Goal: Transaction & Acquisition: Purchase product/service

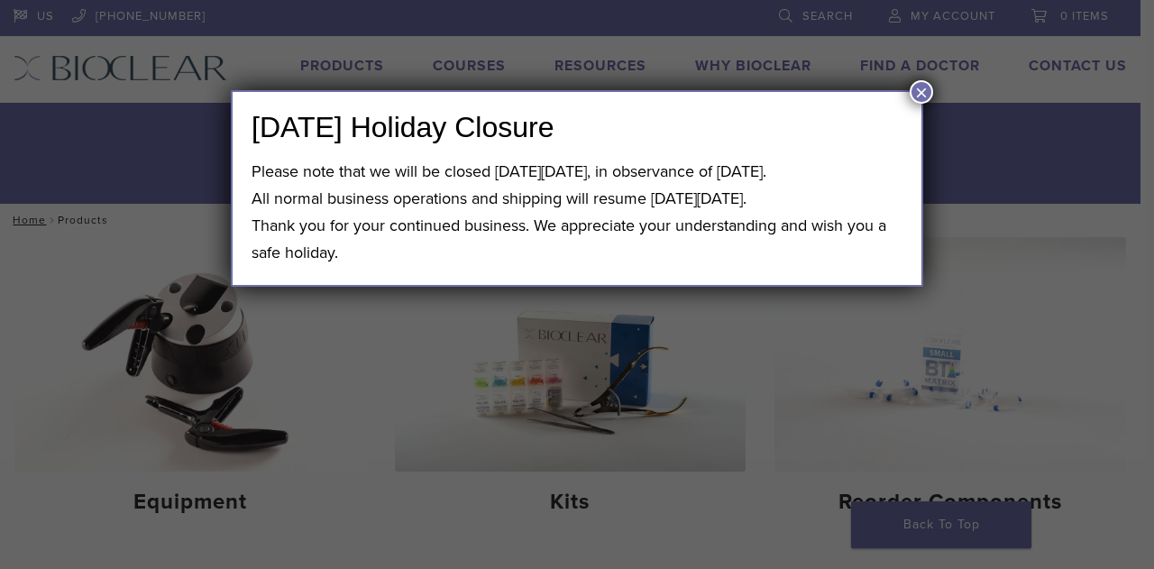
click at [922, 87] on button "×" at bounding box center [921, 91] width 23 height 23
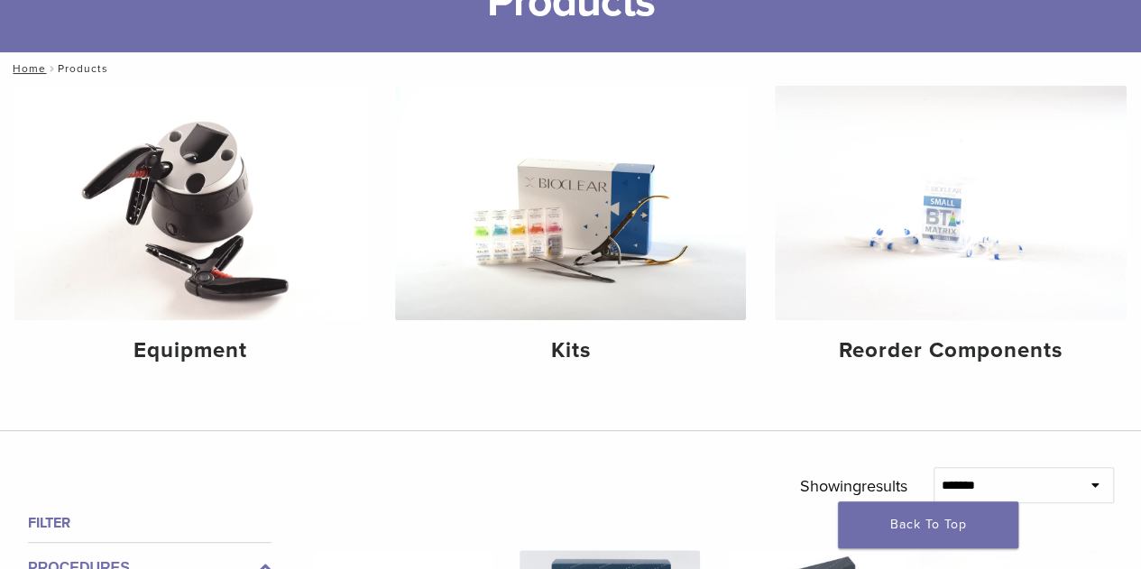
scroll to position [155, 0]
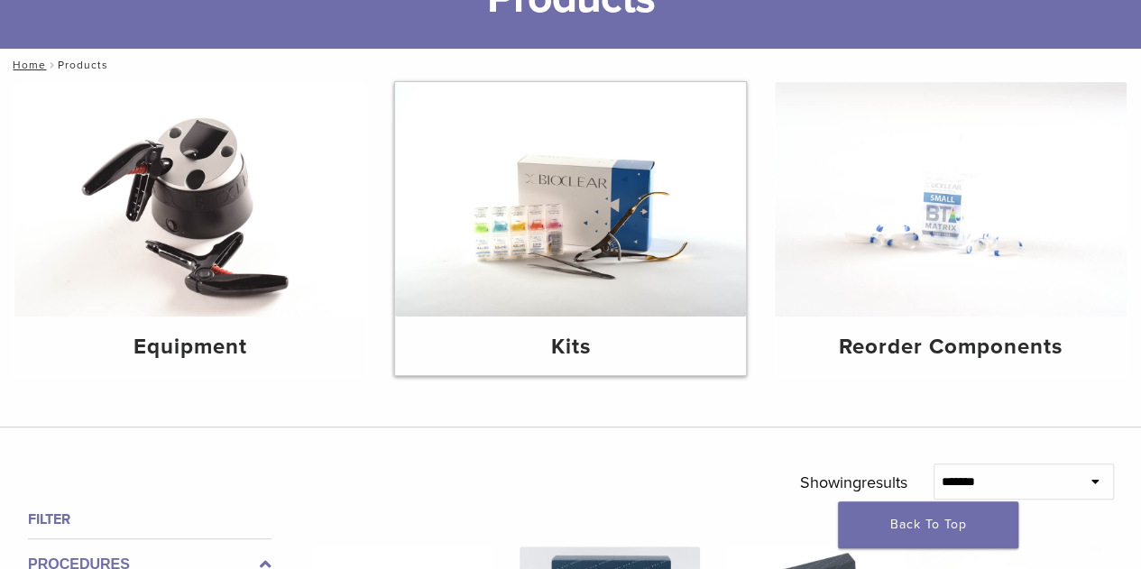
click at [622, 217] on img at bounding box center [571, 199] width 352 height 234
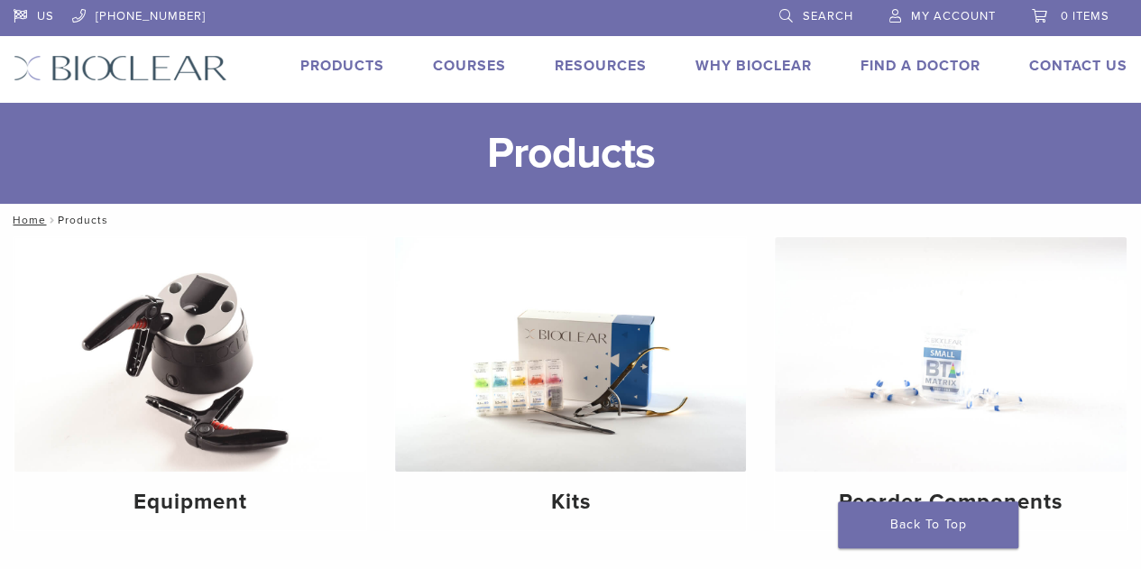
click at [362, 69] on link "Products" at bounding box center [342, 66] width 84 height 18
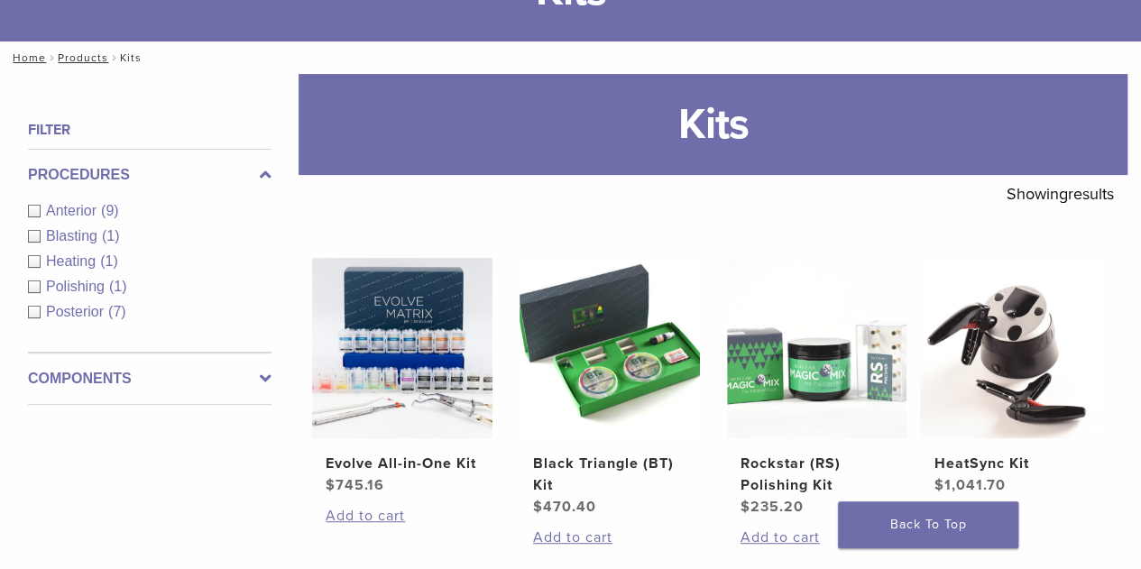
scroll to position [115, 0]
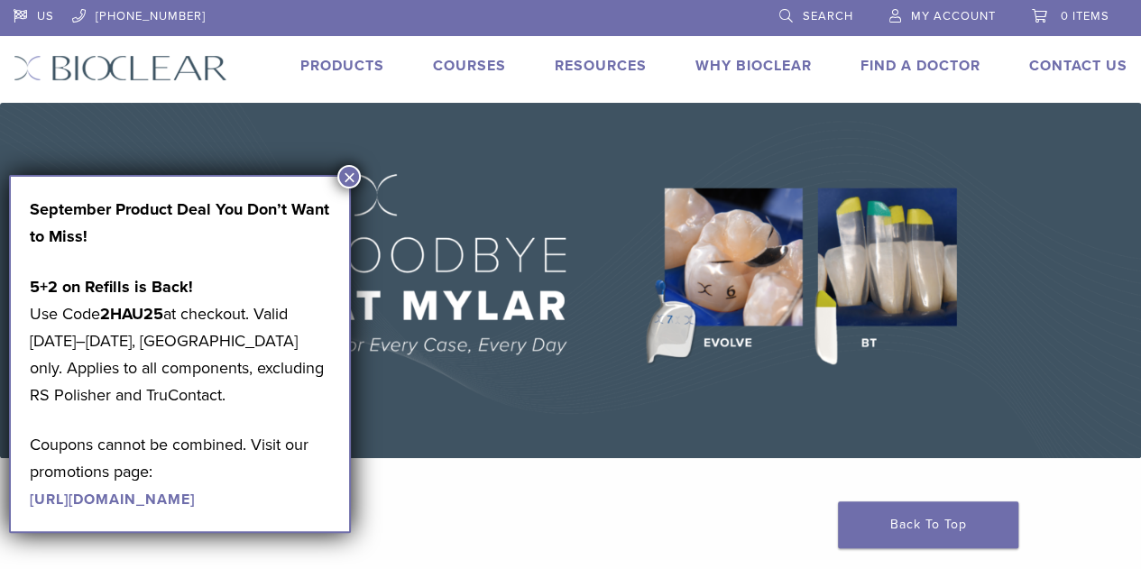
click at [343, 167] on button "×" at bounding box center [348, 176] width 23 height 23
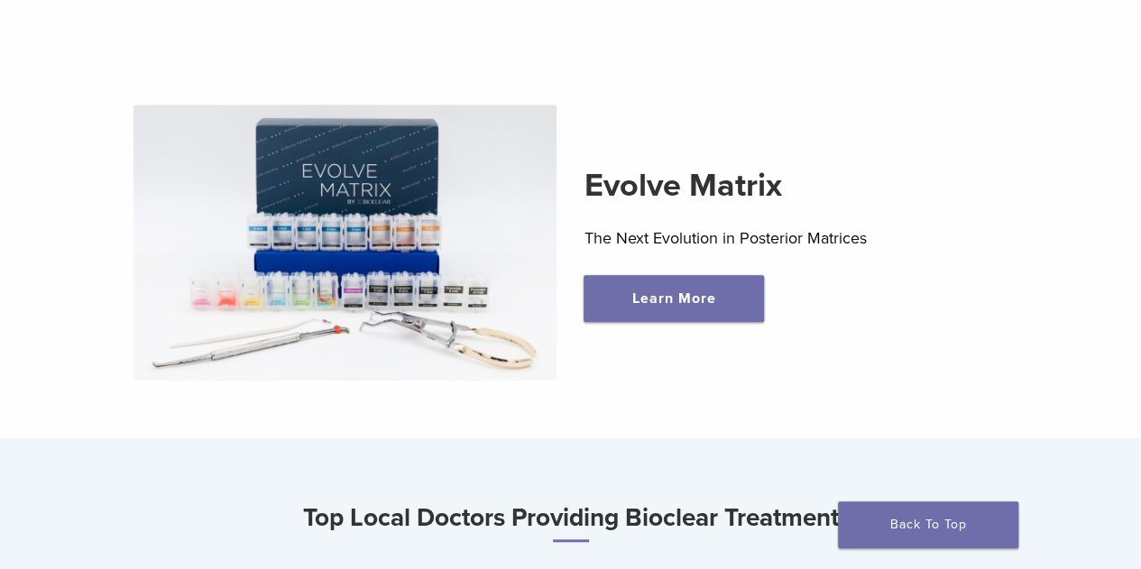
scroll to position [542, 0]
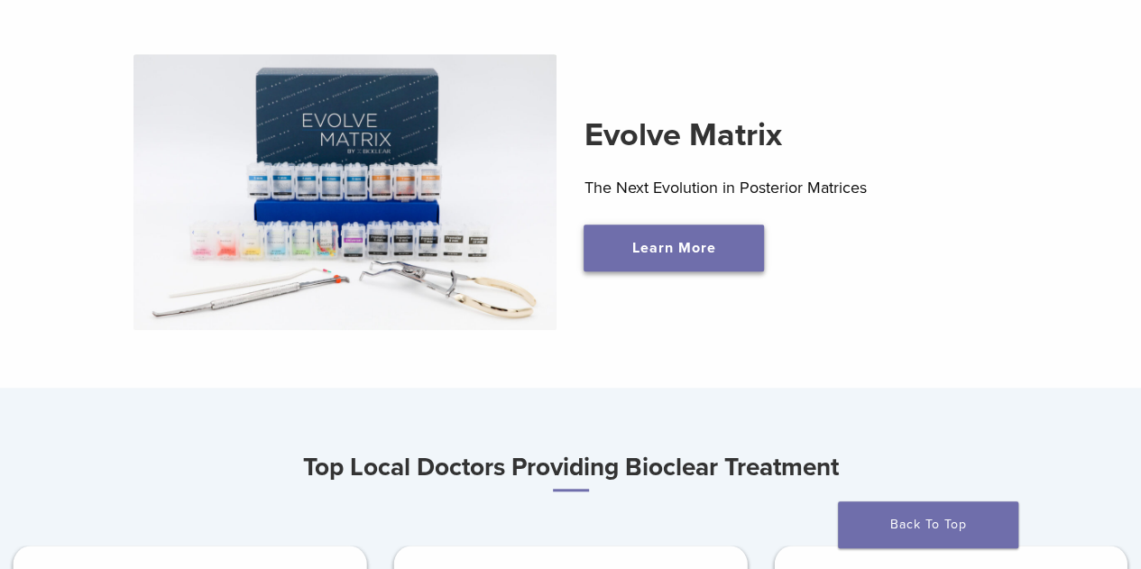
click at [692, 262] on link "Learn More" at bounding box center [673, 248] width 180 height 47
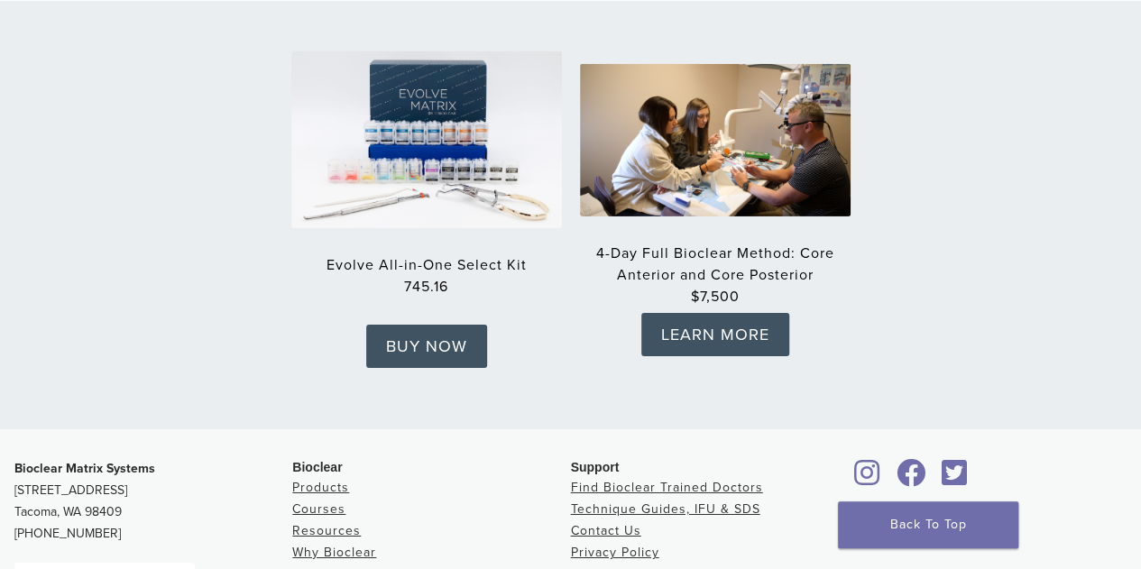
scroll to position [2854, 0]
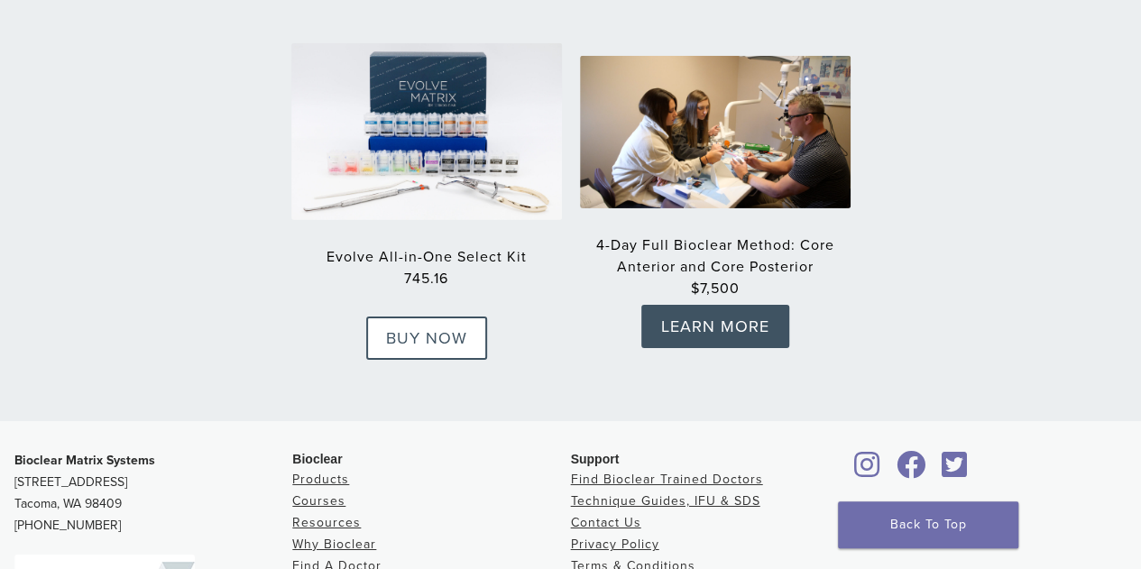
click at [410, 321] on link "BUY NOW" at bounding box center [426, 337] width 121 height 43
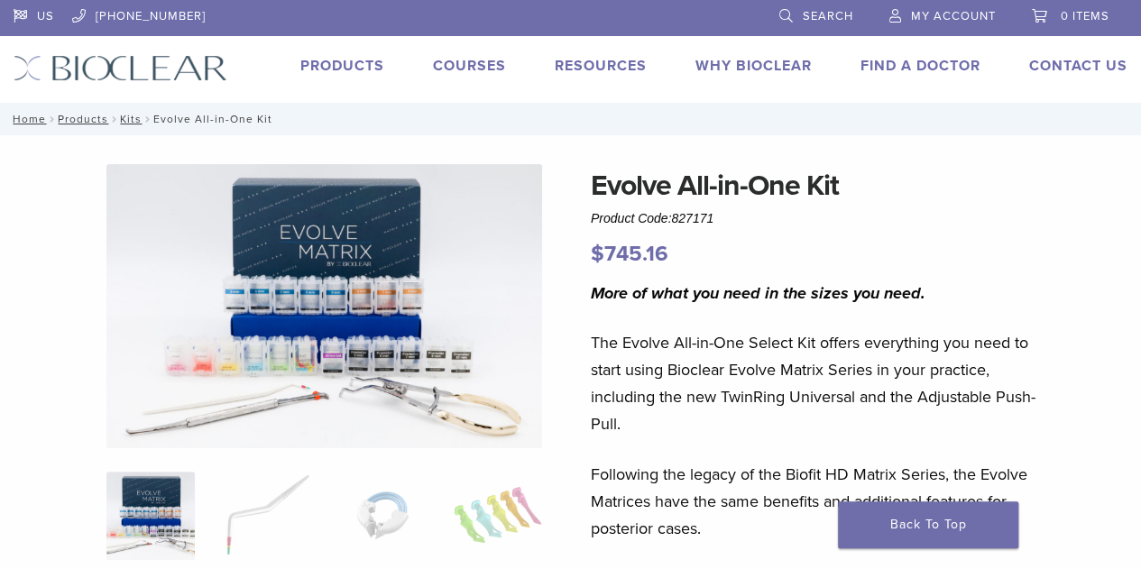
click at [691, 219] on span "827171" at bounding box center [692, 218] width 42 height 14
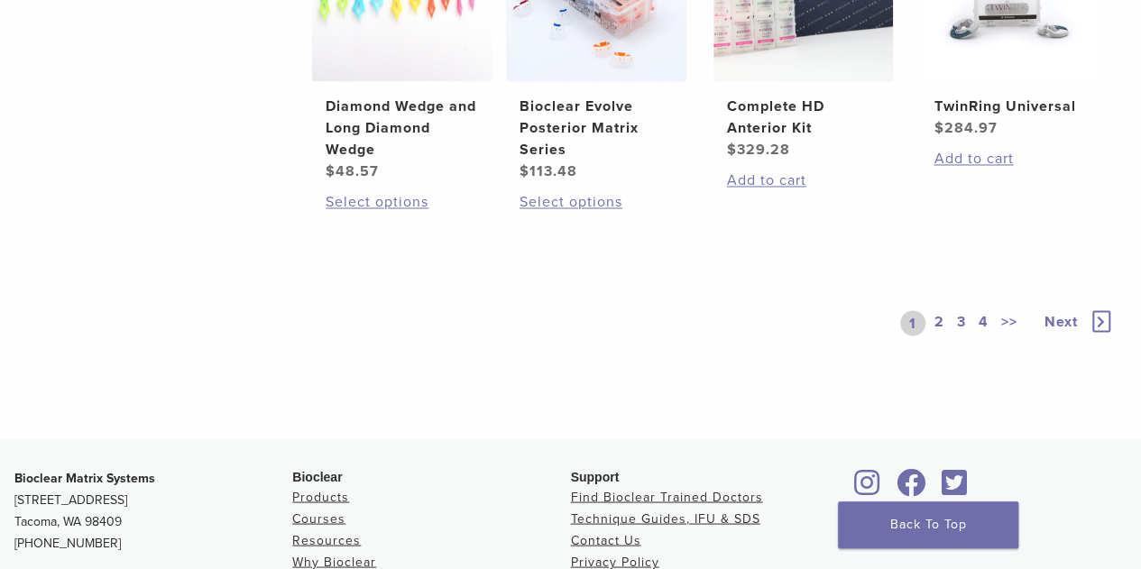
scroll to position [1468, 0]
